Goal: Transaction & Acquisition: Purchase product/service

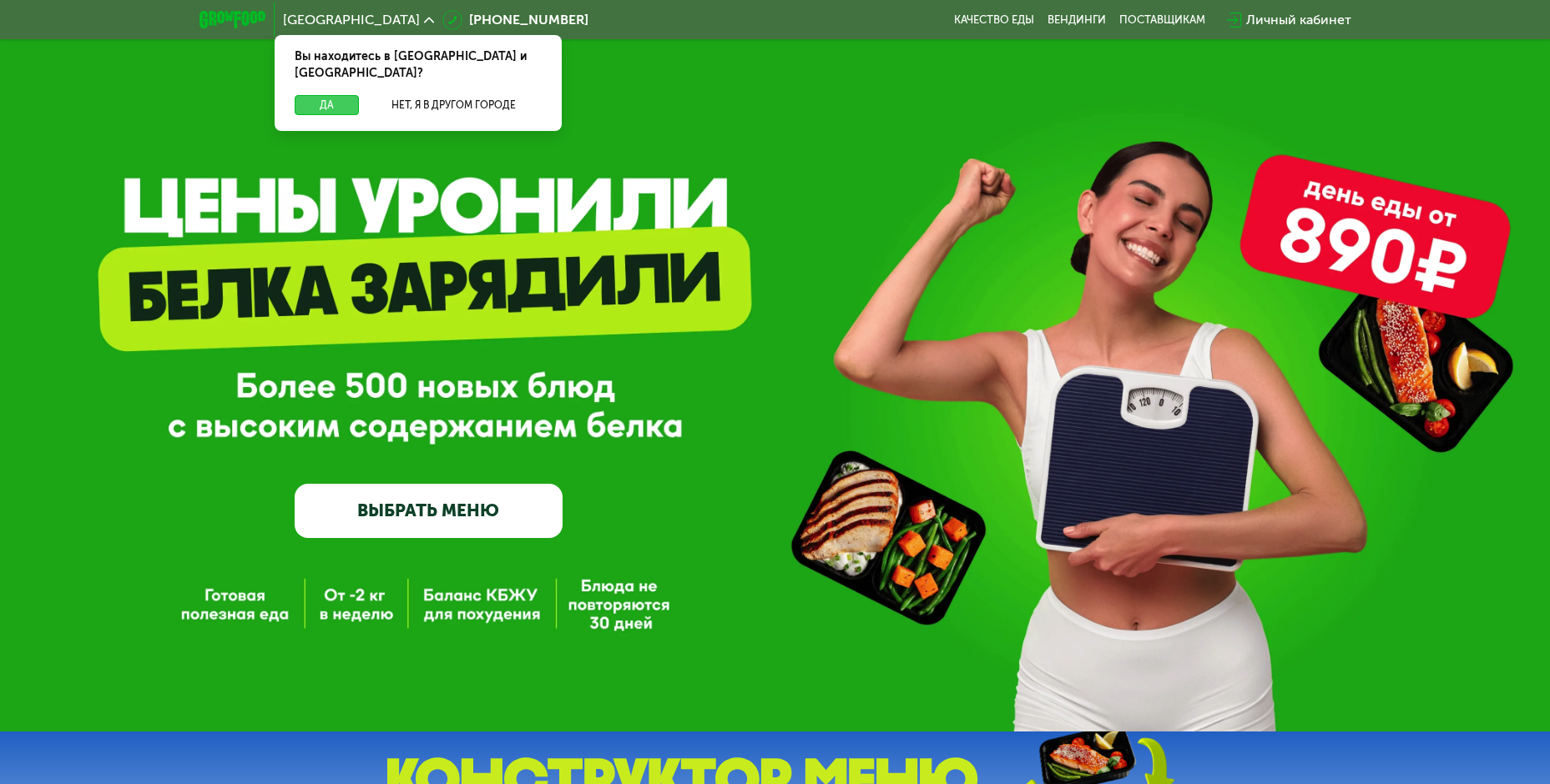
click at [323, 95] on button "Да" at bounding box center [327, 105] width 65 height 20
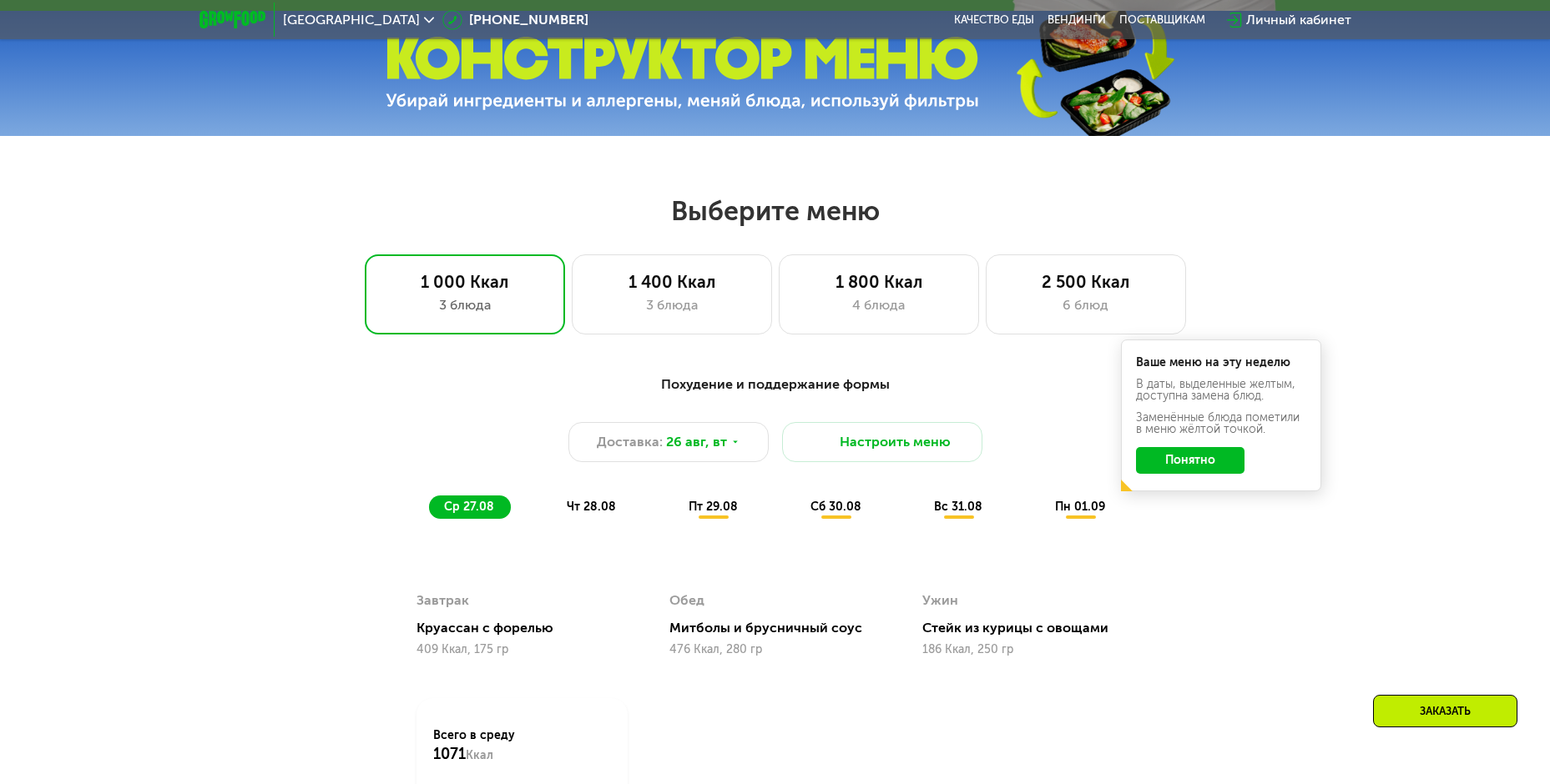
scroll to position [765, 0]
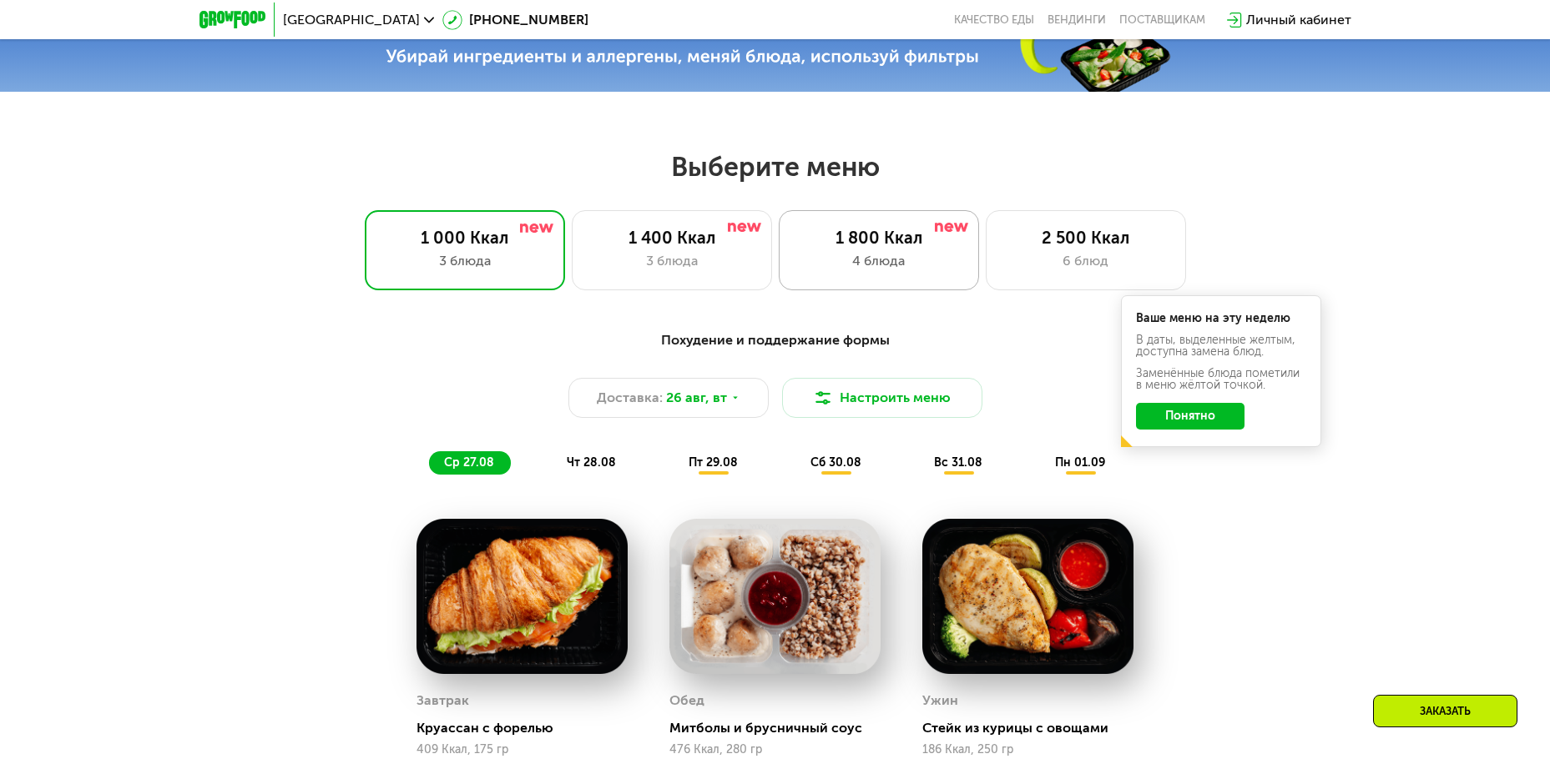
click at [798, 259] on div "4 блюда" at bounding box center [878, 262] width 165 height 20
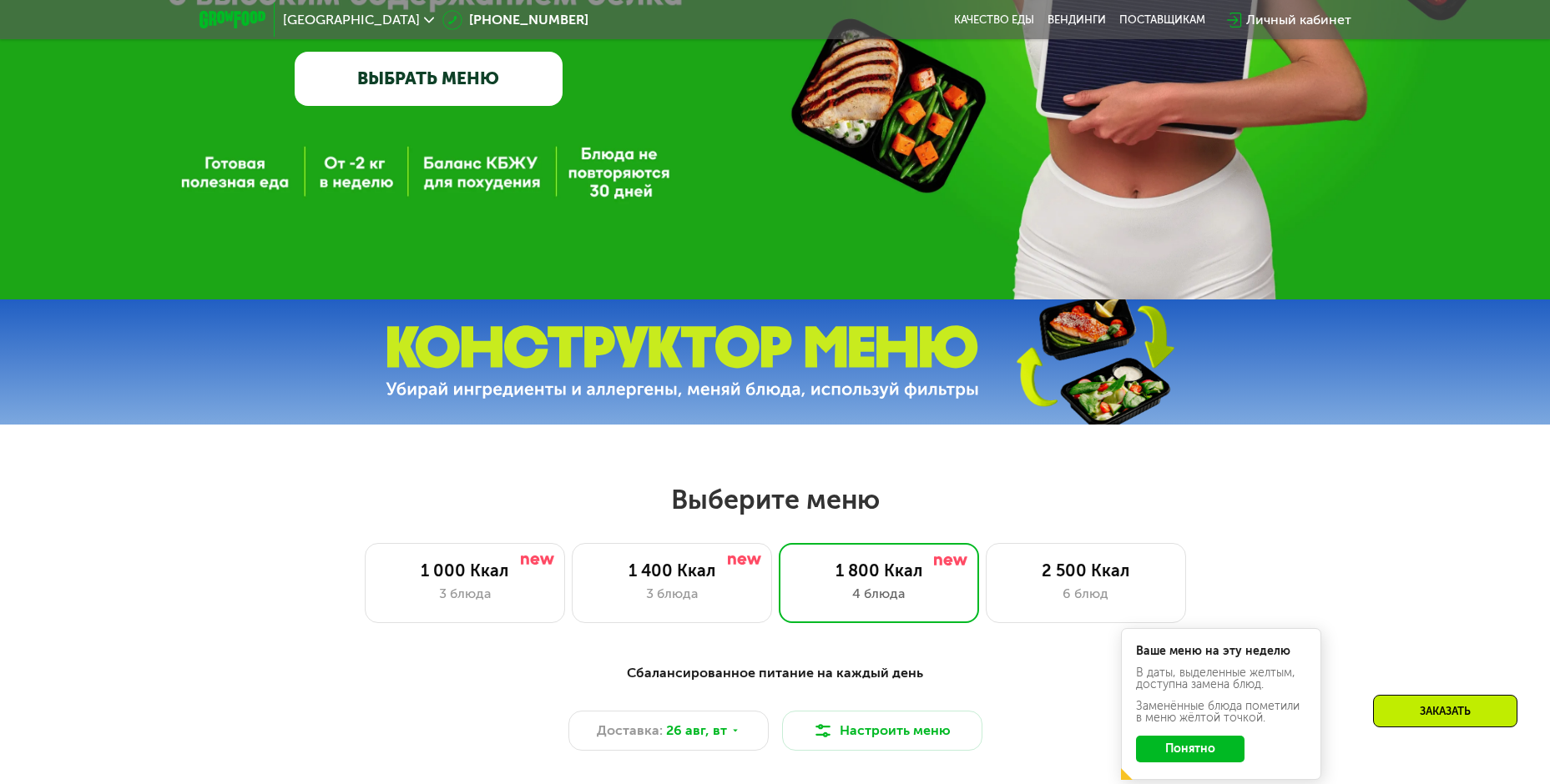
scroll to position [264, 0]
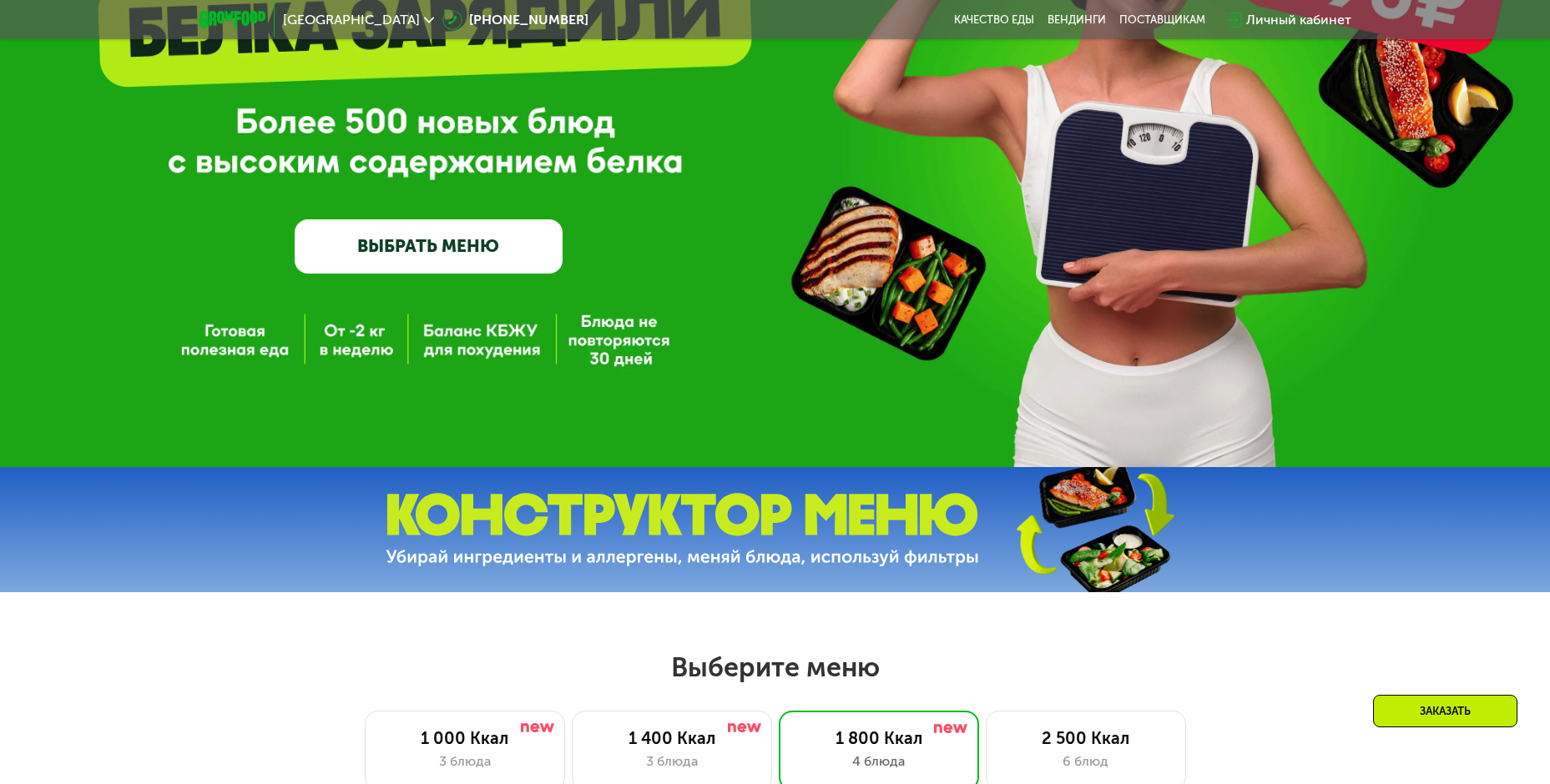
click at [544, 558] on img at bounding box center [682, 530] width 593 height 75
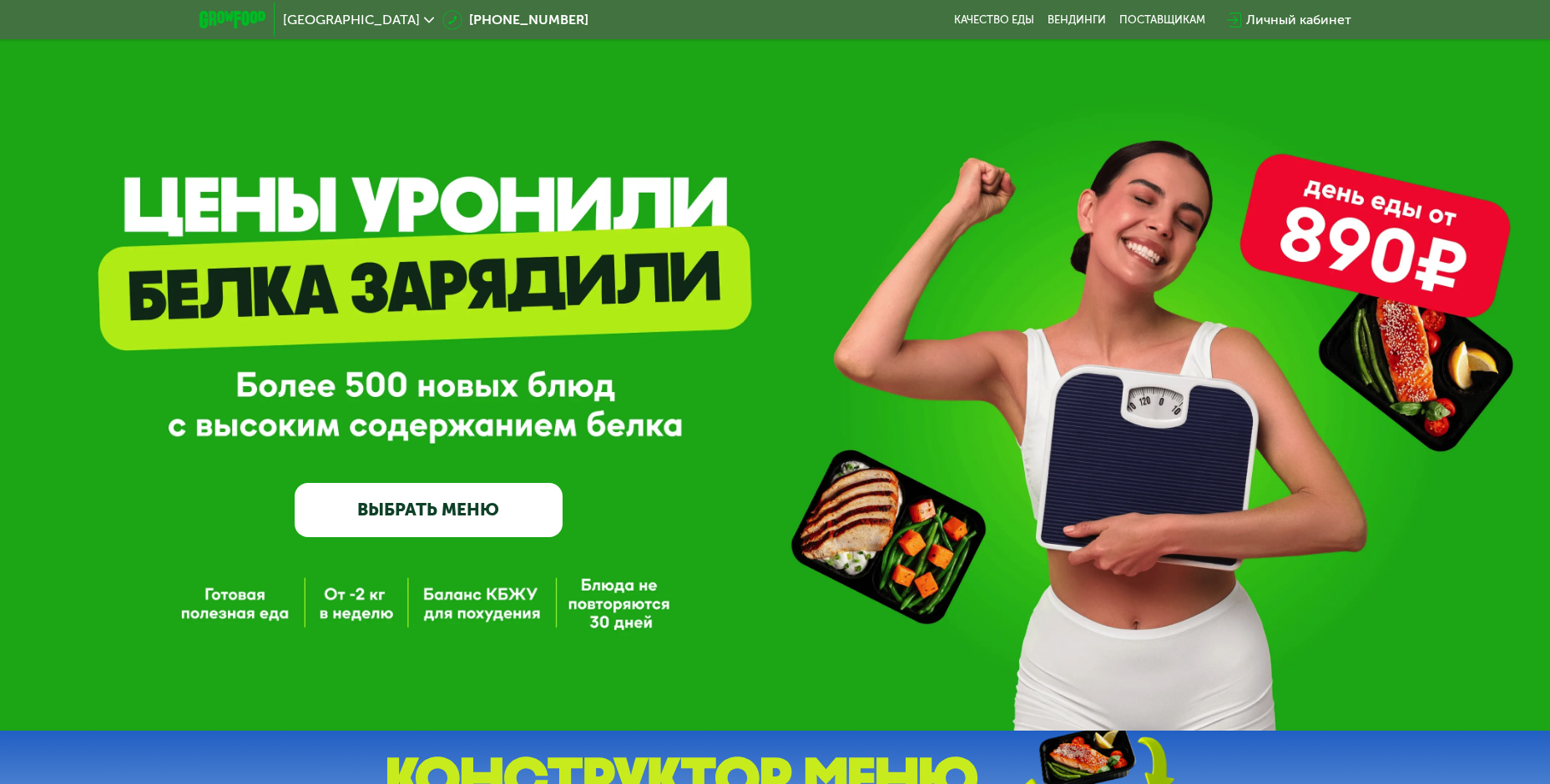
scroll to position [0, 0]
